Goal: Answer question/provide support

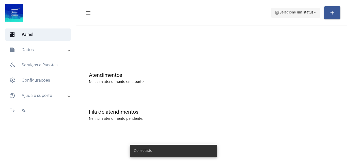
click at [291, 9] on span "help Selecione um status arrow_drop_down" at bounding box center [296, 12] width 43 height 9
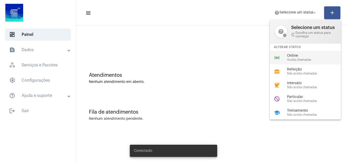
click at [287, 54] on span "Online" at bounding box center [316, 56] width 58 height 4
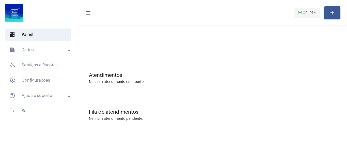
click at [298, 13] on mat-icon "online_prediction" at bounding box center [300, 12] width 5 height 5
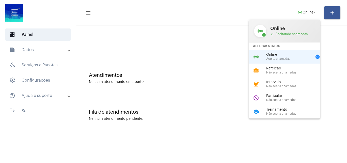
drag, startPoint x: 94, startPoint y: 15, endPoint x: 264, endPoint y: 42, distance: 172.5
click at [99, 17] on div at bounding box center [173, 81] width 347 height 163
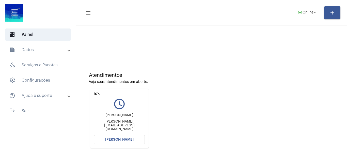
click at [118, 139] on span "[PERSON_NAME]" at bounding box center [119, 140] width 28 height 4
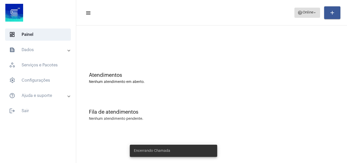
click at [305, 11] on span "Online" at bounding box center [308, 13] width 11 height 4
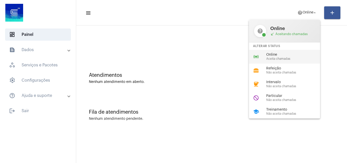
click at [276, 59] on span "Aceita chamadas" at bounding box center [295, 58] width 58 height 3
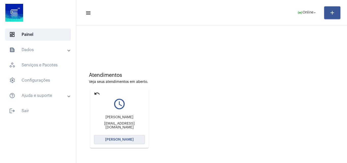
click at [102, 140] on button "[PERSON_NAME]" at bounding box center [119, 139] width 51 height 9
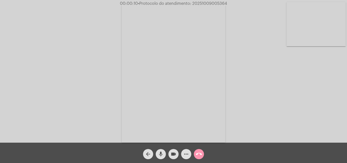
click at [270, 96] on div "Acessando Câmera e Microfone..." at bounding box center [174, 72] width 346 height 143
click at [183, 155] on mat-icon "more_horiz" at bounding box center [186, 154] width 6 height 6
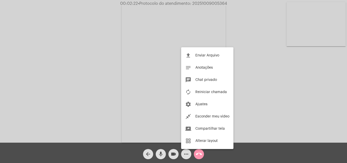
click at [108, 75] on div at bounding box center [173, 81] width 347 height 163
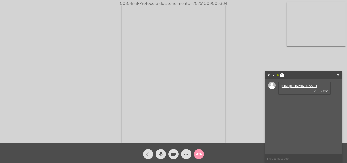
click at [294, 88] on link "[URL][DOMAIN_NAME]" at bounding box center [299, 86] width 35 height 4
click at [297, 58] on div "Acessando Câmera e Microfone..." at bounding box center [174, 72] width 346 height 143
click at [205, 3] on span "• Protocolo do atendimento: 20251009005364" at bounding box center [181, 4] width 89 height 4
copy span "20251009005364"
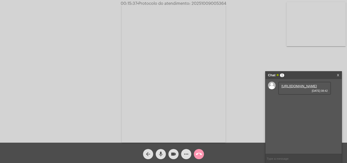
copy span "20251009005364"
click at [200, 153] on mat-icon "call_end" at bounding box center [199, 154] width 6 height 6
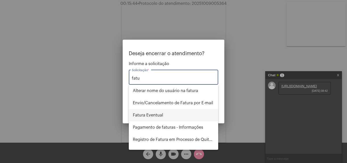
click at [169, 115] on span "Fatura Eventual" at bounding box center [173, 115] width 81 height 12
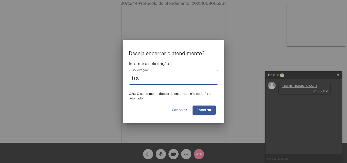
type input "Fatura Eventual"
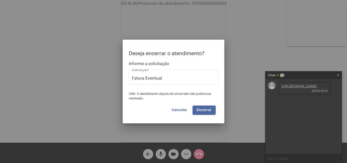
click at [199, 110] on span "Encerrar" at bounding box center [204, 110] width 15 height 4
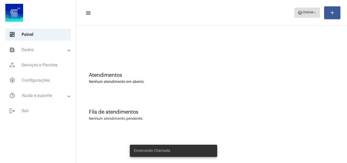
click at [300, 11] on mat-icon "help" at bounding box center [300, 12] width 5 height 5
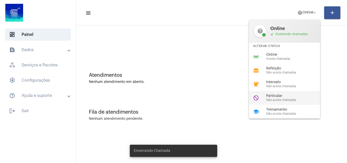
click at [280, 97] on span "Particular" at bounding box center [295, 96] width 58 height 4
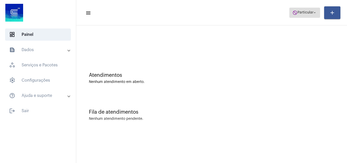
click at [313, 13] on mat-icon "arrow_drop_down" at bounding box center [315, 12] width 5 height 5
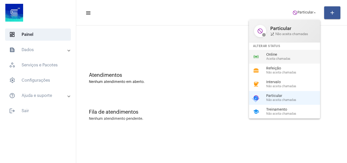
click at [280, 58] on span "Aceita chamadas" at bounding box center [295, 58] width 58 height 3
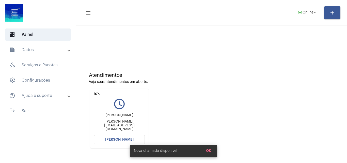
click at [115, 141] on span "[PERSON_NAME]" at bounding box center [119, 140] width 28 height 4
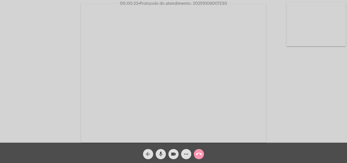
click at [294, 98] on div "Acessando Câmera e Microfone..." at bounding box center [174, 72] width 346 height 143
click at [316, 106] on div "Acessando Câmera e Microfone..." at bounding box center [174, 72] width 346 height 143
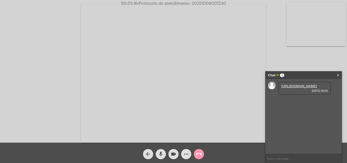
click at [299, 88] on link "[URL][DOMAIN_NAME]" at bounding box center [299, 86] width 35 height 4
click at [302, 102] on link "[URL][DOMAIN_NAME]" at bounding box center [299, 101] width 35 height 4
click at [312, 60] on div "Acessando Câmera e Microfone..." at bounding box center [174, 72] width 346 height 143
click at [297, 117] on link "[URL][DOMAIN_NAME]" at bounding box center [299, 115] width 35 height 4
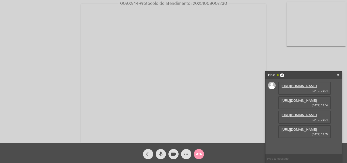
scroll to position [30, 0]
click at [295, 131] on link "[URL][DOMAIN_NAME]" at bounding box center [299, 130] width 35 height 4
click at [175, 153] on mat-icon "videocam" at bounding box center [174, 154] width 6 height 6
drag, startPoint x: 176, startPoint y: 152, endPoint x: 173, endPoint y: 154, distance: 3.6
click at [176, 152] on mat-icon "videocam_off" at bounding box center [174, 154] width 6 height 6
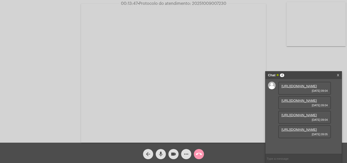
click at [174, 153] on mat-icon "videocam" at bounding box center [174, 154] width 6 height 6
click at [174, 155] on mat-icon "videocam_off" at bounding box center [174, 154] width 6 height 6
click at [199, 153] on mat-icon "call_end" at bounding box center [199, 154] width 6 height 6
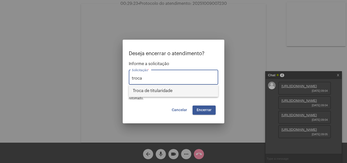
click at [181, 88] on span "Troca de titularidade" at bounding box center [173, 91] width 81 height 12
type input "Troca de titularidade"
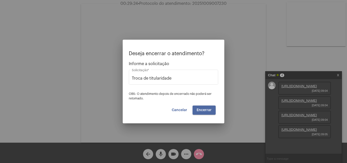
click at [208, 109] on span "Encerrar" at bounding box center [204, 110] width 15 height 4
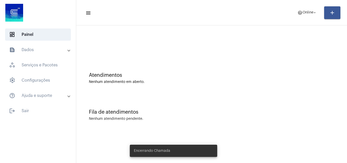
click at [307, 18] on mat-toolbar-row "menu help Online arrow_drop_down add" at bounding box center [211, 13] width 271 height 16
click at [305, 15] on span "help Online arrow_drop_down" at bounding box center [308, 12] width 20 height 9
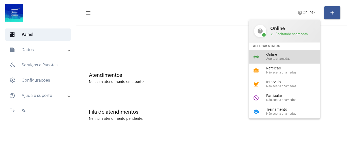
click at [279, 58] on span "Aceita chamadas" at bounding box center [295, 58] width 58 height 3
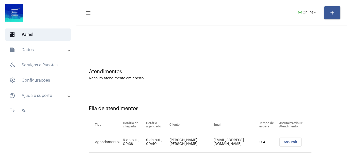
scroll to position [7, 0]
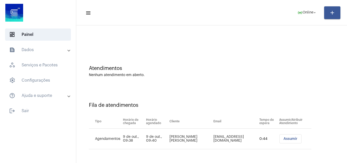
click at [285, 139] on span "Assumir" at bounding box center [291, 139] width 14 height 4
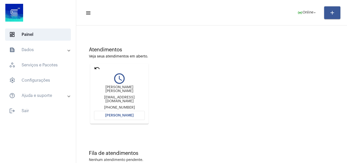
scroll to position [0, 0]
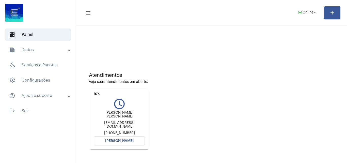
click at [120, 139] on span "[PERSON_NAME]" at bounding box center [119, 141] width 28 height 4
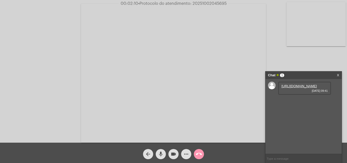
drag, startPoint x: 192, startPoint y: 104, endPoint x: 195, endPoint y: 101, distance: 4.3
click at [192, 104] on video at bounding box center [173, 73] width 185 height 139
click at [299, 88] on link "[URL][DOMAIN_NAME]" at bounding box center [299, 86] width 35 height 4
click at [339, 74] on link "X" at bounding box center [338, 75] width 2 height 8
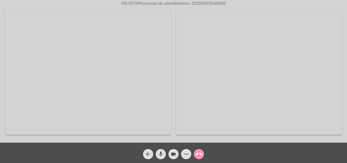
click at [186, 155] on mat-icon "more_horiz" at bounding box center [186, 154] width 6 height 6
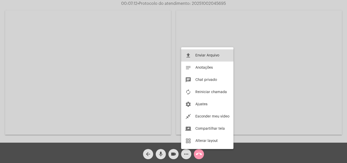
click at [203, 55] on span "Enviar Arquivo" at bounding box center [207, 56] width 24 height 4
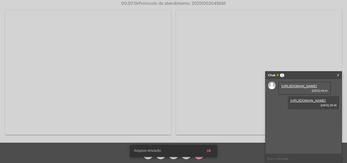
click at [211, 152] on span "ok" at bounding box center [209, 151] width 4 height 4
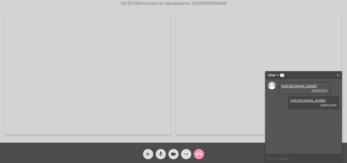
click at [160, 154] on mat-icon "mic" at bounding box center [161, 154] width 6 height 6
click at [162, 152] on mat-icon "mic_off" at bounding box center [161, 154] width 6 height 6
click at [206, 4] on span "• Protocolo do atendimento: 20251002045695" at bounding box center [183, 4] width 88 height 4
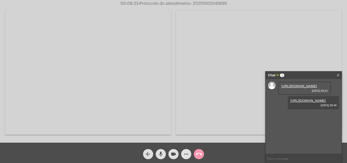
click at [206, 4] on span "• Protocolo do atendimento: 20251002045695" at bounding box center [183, 4] width 88 height 4
click at [205, 3] on span "• Protocolo do atendimento: 20251002045695" at bounding box center [183, 4] width 88 height 4
copy span "20251002045695"
click at [187, 151] on mat-icon "more_horiz" at bounding box center [186, 154] width 6 height 6
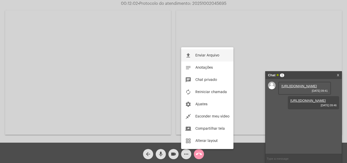
click at [200, 57] on span "Enviar Arquivo" at bounding box center [207, 56] width 24 height 4
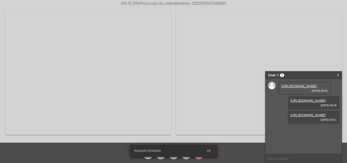
scroll to position [4, 0]
click at [209, 152] on span "ok" at bounding box center [209, 151] width 4 height 4
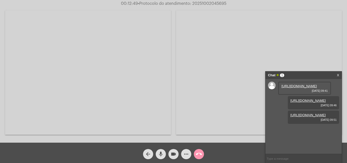
copy span "20251002045695"
click at [186, 151] on mat-icon "more_horiz" at bounding box center [186, 154] width 6 height 6
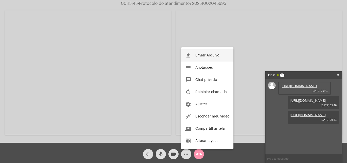
click at [195, 55] on button "file_upload Enviar Arquivo" at bounding box center [207, 55] width 52 height 12
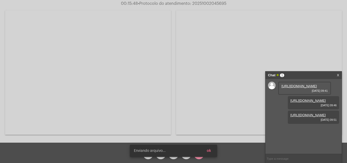
scroll to position [30, 0]
click at [211, 151] on span "ok" at bounding box center [209, 151] width 4 height 4
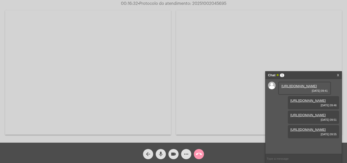
copy span "20251002045695"
click at [188, 153] on mat-icon "more_horiz" at bounding box center [186, 154] width 6 height 6
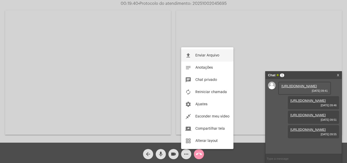
click at [203, 55] on span "Enviar Arquivo" at bounding box center [207, 56] width 24 height 4
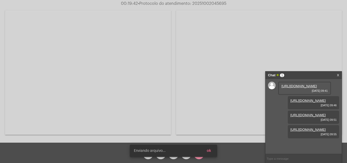
scroll to position [56, 0]
click at [212, 150] on button "ok" at bounding box center [209, 150] width 12 height 9
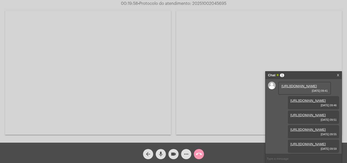
click at [209, 48] on video at bounding box center [259, 72] width 166 height 124
click at [68, 77] on video at bounding box center [63, 73] width 59 height 44
copy span "20251002045695"
click at [199, 156] on mat-icon "call_end" at bounding box center [199, 154] width 6 height 6
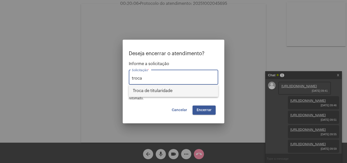
click at [149, 90] on span "Troca de titularidade" at bounding box center [173, 91] width 81 height 12
type input "Troca de titularidade"
click at [205, 107] on button "Encerrar" at bounding box center [204, 109] width 23 height 9
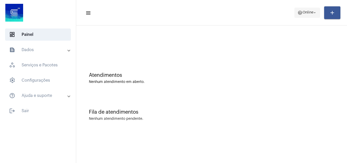
click at [312, 14] on span "Online" at bounding box center [308, 13] width 11 height 4
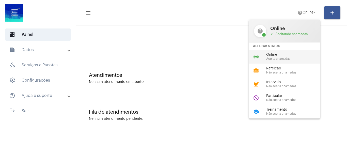
click at [288, 55] on span "Online" at bounding box center [295, 55] width 58 height 4
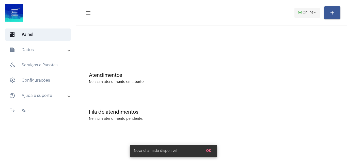
click at [300, 13] on mat-icon "online_prediction" at bounding box center [300, 12] width 5 height 5
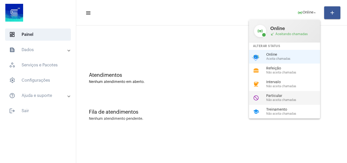
click at [286, 94] on span "Particular" at bounding box center [295, 96] width 58 height 4
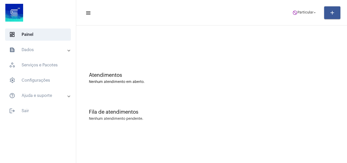
click at [285, 138] on mat-sidenav-content "menu do_not_disturb Particular arrow_drop_down add Atendimentos Nenhum atendime…" at bounding box center [211, 81] width 271 height 163
click at [299, 110] on div "Fila de atendimentos" at bounding box center [212, 112] width 246 height 6
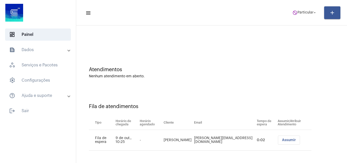
scroll to position [7, 0]
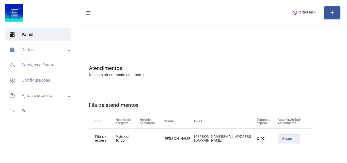
click at [285, 139] on span "Assumir" at bounding box center [289, 139] width 14 height 4
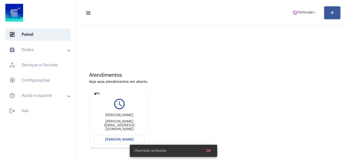
click at [110, 139] on span "[PERSON_NAME]" at bounding box center [119, 140] width 28 height 4
